Goal: Book appointment/travel/reservation

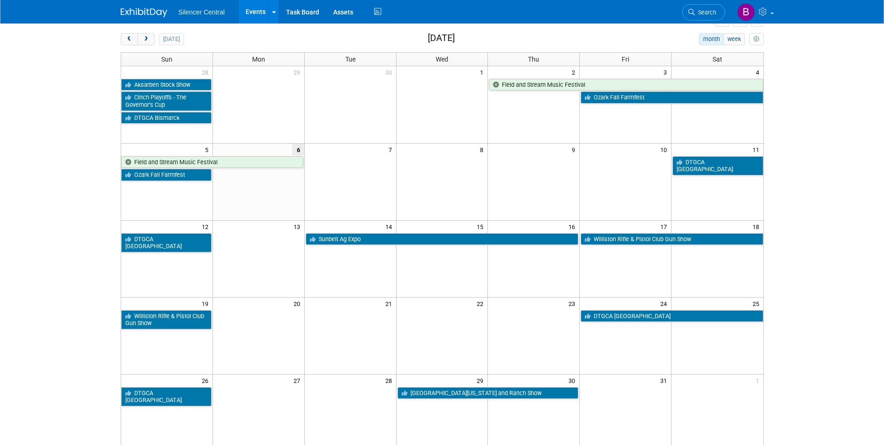
scroll to position [54, 0]
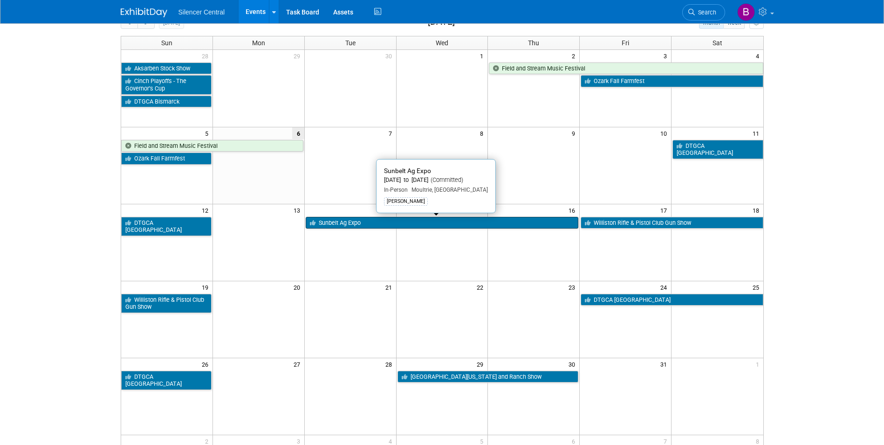
click at [344, 218] on link "Sunbelt Ag Expo" at bounding box center [442, 223] width 273 height 12
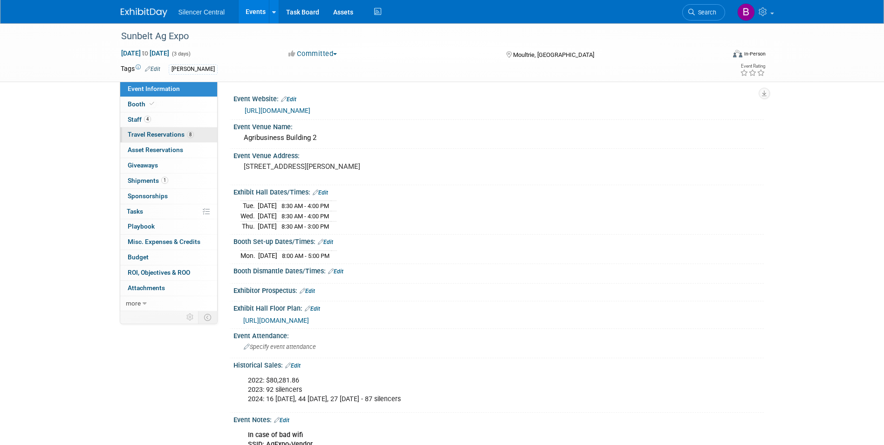
click at [147, 134] on span "Travel Reservations 8" at bounding box center [161, 134] width 66 height 7
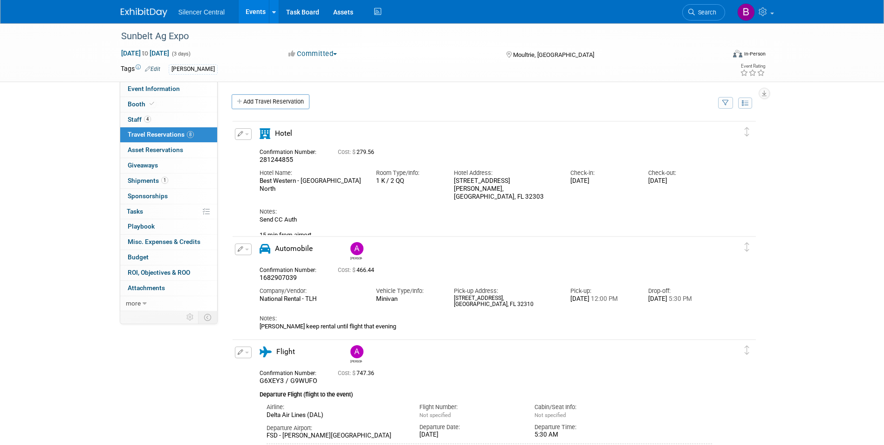
click at [151, 9] on img at bounding box center [144, 12] width 47 height 9
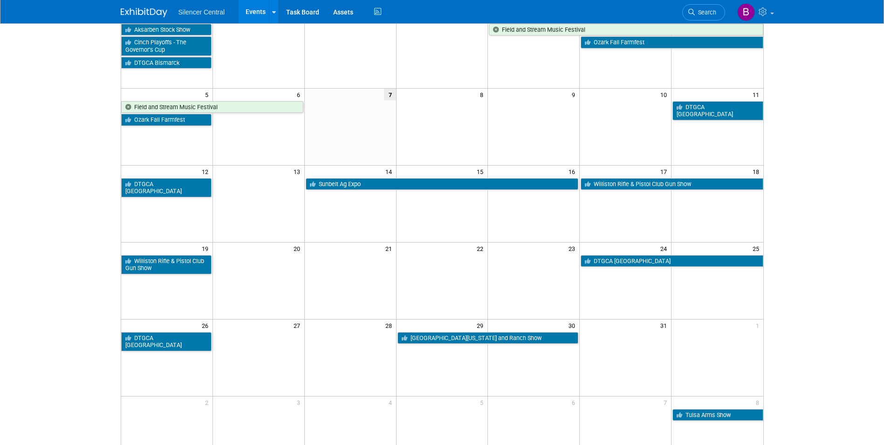
scroll to position [93, 0]
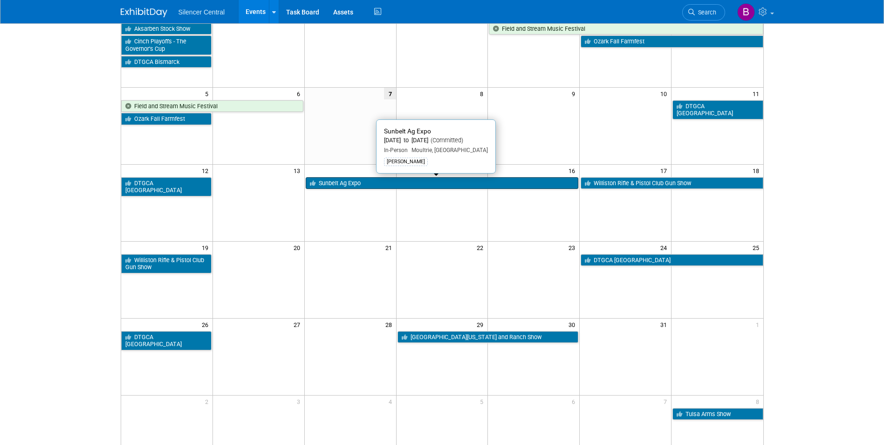
click at [412, 187] on link "Sunbelt Ag Expo" at bounding box center [442, 183] width 273 height 12
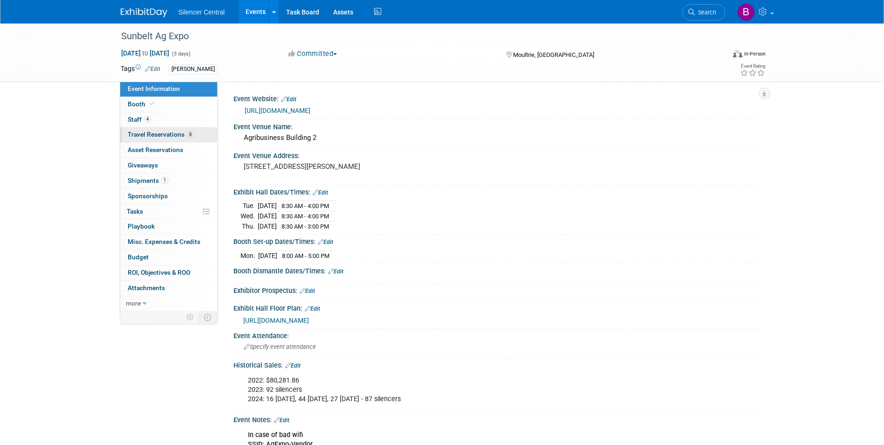
click at [157, 132] on span "Travel Reservations 8" at bounding box center [161, 134] width 66 height 7
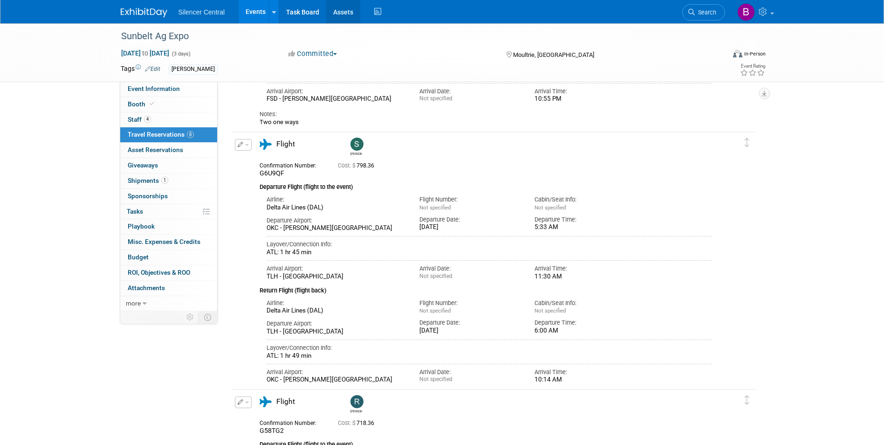
scroll to position [466, 0]
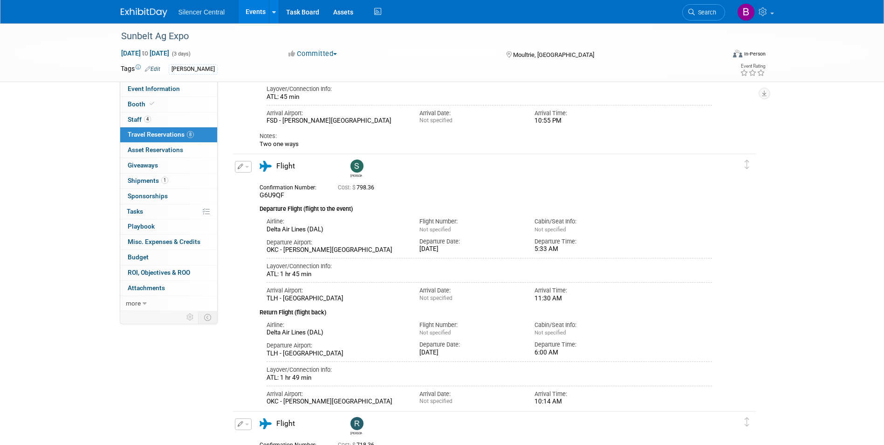
click at [157, 13] on img at bounding box center [144, 12] width 47 height 9
